Goal: Transaction & Acquisition: Download file/media

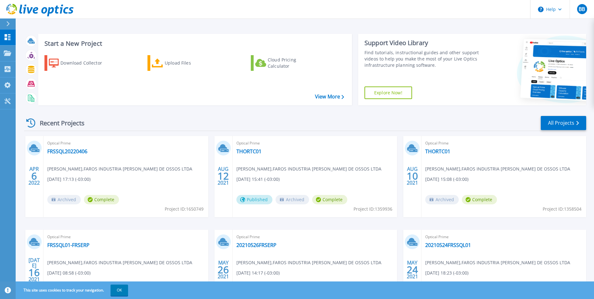
click at [158, 112] on div "Recent Projects All Projects [DATE] Optical Prime FRSSQL20220406 [PERSON_NAME] …" at bounding box center [305, 219] width 562 height 218
click at [39, 69] on div "Collectors" at bounding box center [31, 69] width 30 height 16
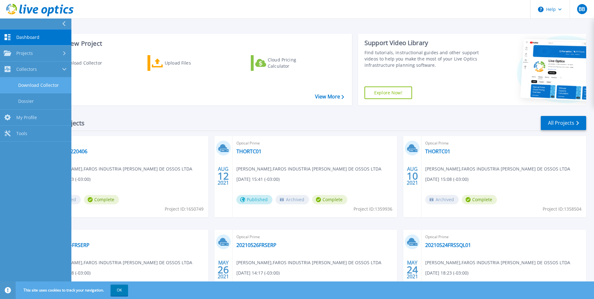
click at [51, 85] on link "Download Collector" at bounding box center [35, 85] width 71 height 16
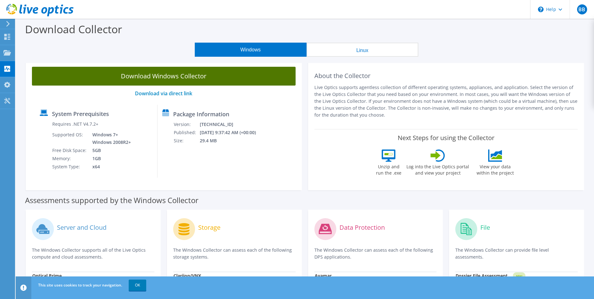
click at [172, 76] on link "Download Windows Collector" at bounding box center [164, 76] width 264 height 19
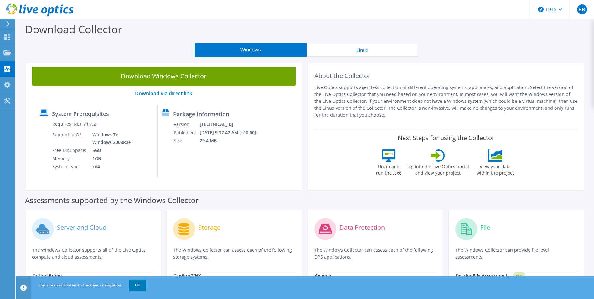
click at [376, 13] on header "BB End User Bibiano Battisti [EMAIL_ADDRESS][DOMAIN_NAME] FAROS INDUSTRIA [PERS…" at bounding box center [297, 9] width 594 height 19
